Goal: Navigation & Orientation: Understand site structure

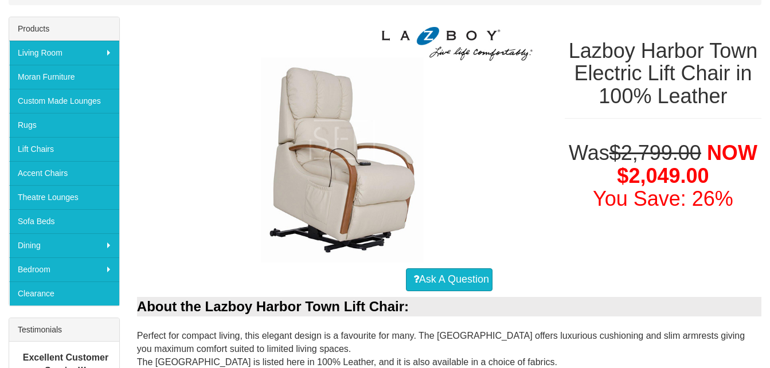
scroll to position [188, 0]
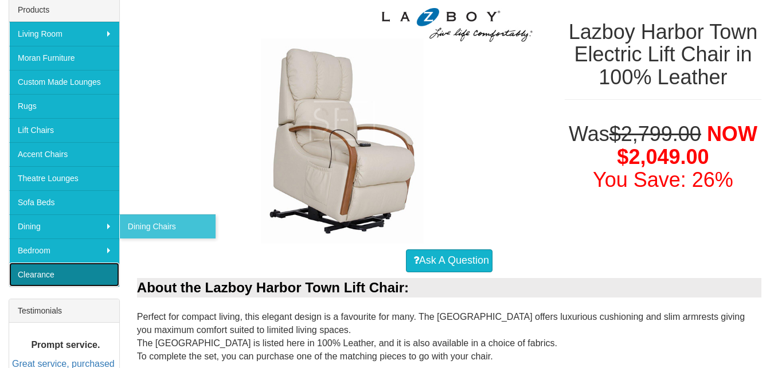
click at [44, 276] on link "Clearance" at bounding box center [64, 275] width 110 height 24
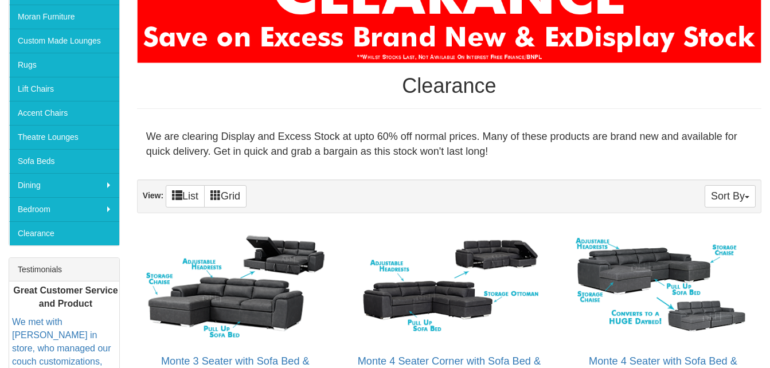
scroll to position [172, 0]
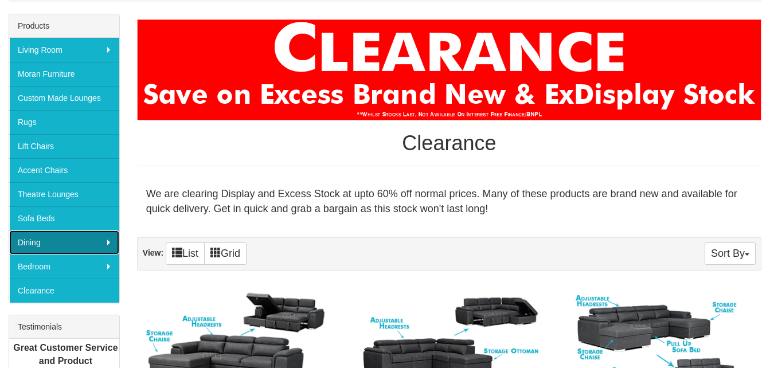
click at [110, 244] on link "Dining" at bounding box center [64, 242] width 110 height 24
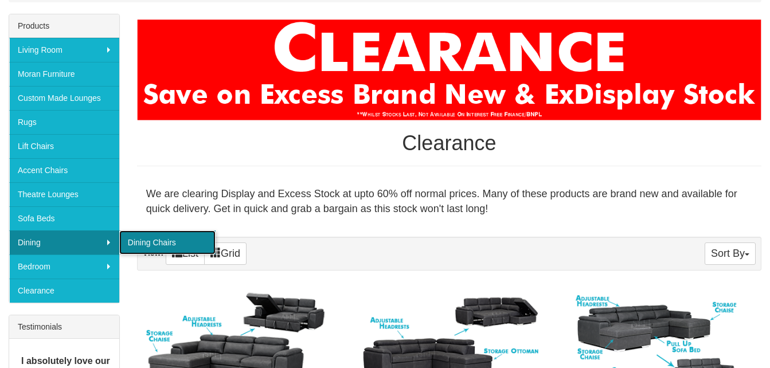
click at [150, 241] on link "Dining Chairs" at bounding box center [167, 242] width 96 height 24
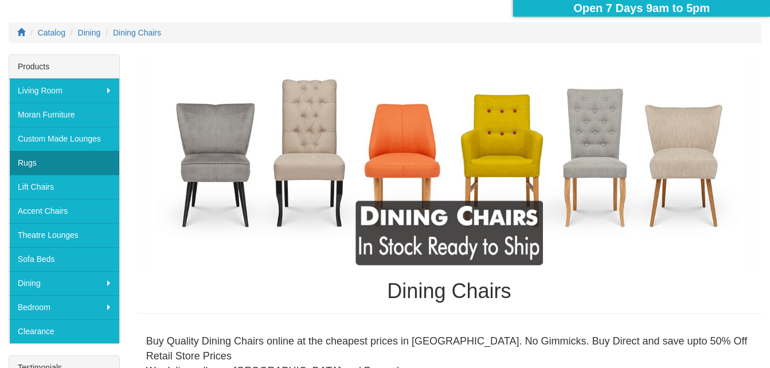
scroll to position [115, 0]
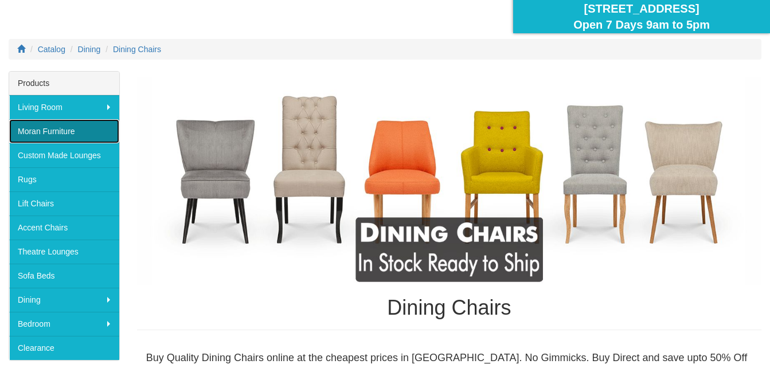
click at [66, 134] on link "Moran Furniture" at bounding box center [64, 131] width 110 height 24
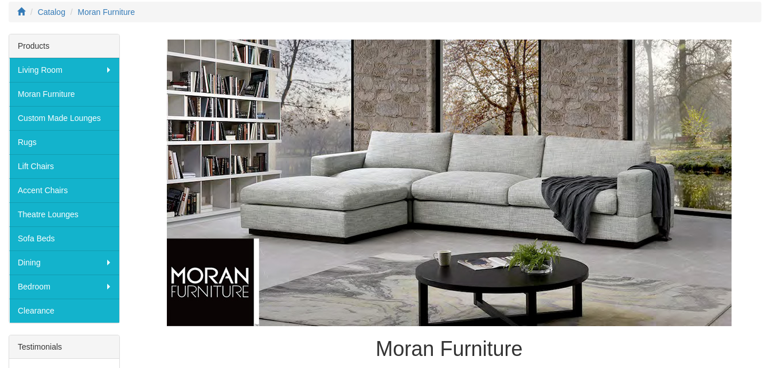
scroll to position [172, 0]
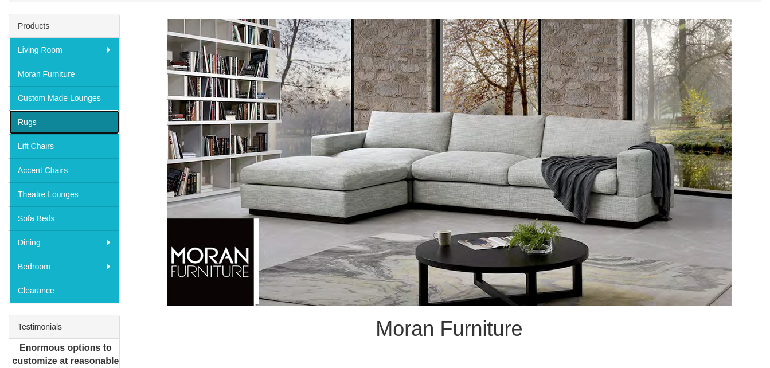
click at [61, 124] on link "Rugs" at bounding box center [64, 122] width 110 height 24
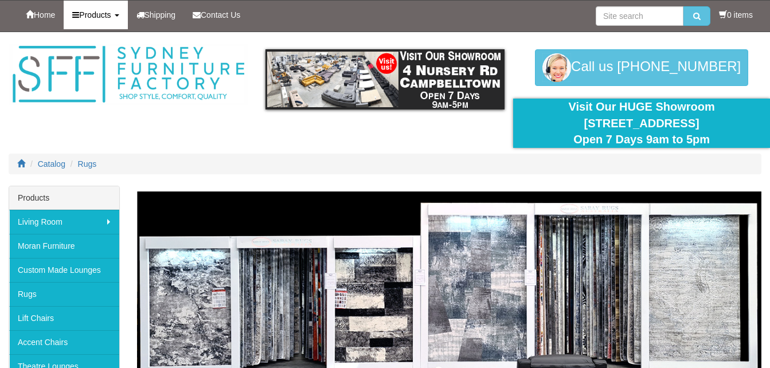
click at [123, 17] on link "Products" at bounding box center [96, 15] width 64 height 29
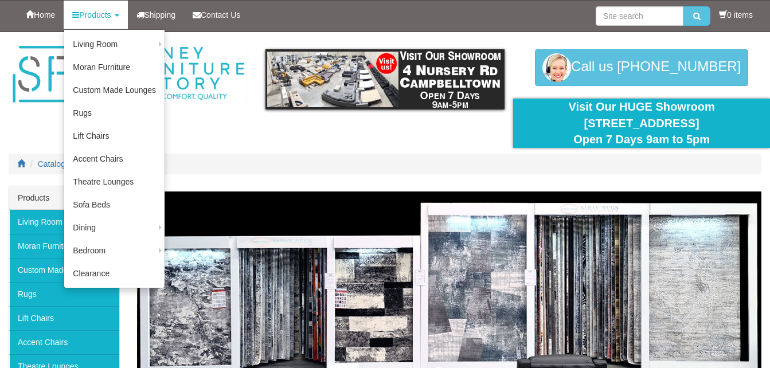
click at [252, 167] on ol "Catalog Rugs" at bounding box center [385, 164] width 753 height 21
